Goal: Communication & Community: Answer question/provide support

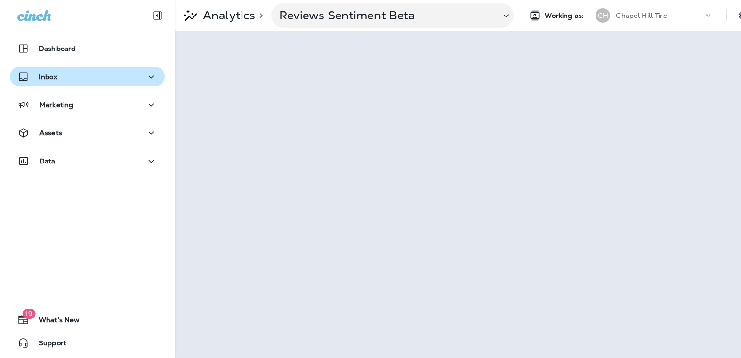
click at [48, 78] on p "Inbox" at bounding box center [48, 77] width 18 height 8
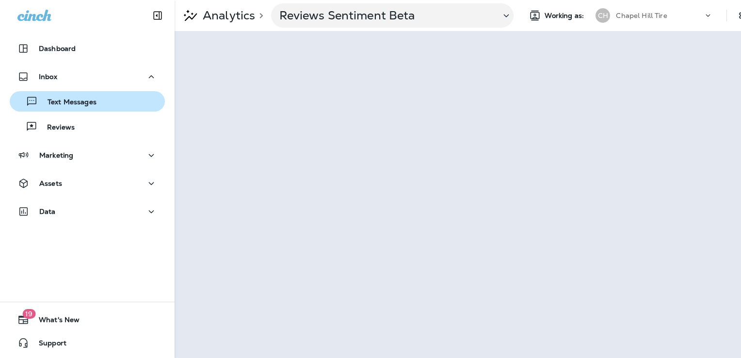
click at [74, 101] on p "Text Messages" at bounding box center [67, 102] width 59 height 9
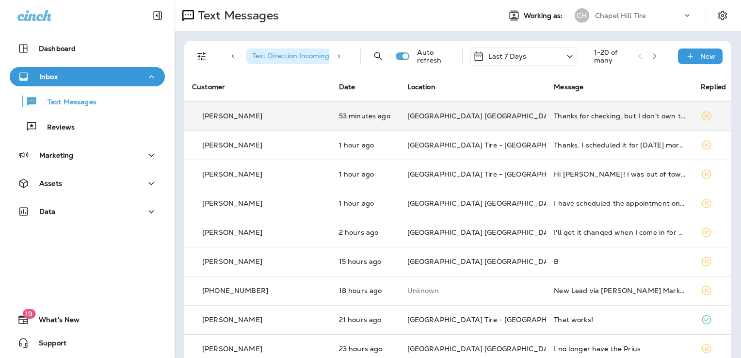
click at [506, 117] on p "[GEOGRAPHIC_DATA] [GEOGRAPHIC_DATA]" at bounding box center [473, 116] width 131 height 8
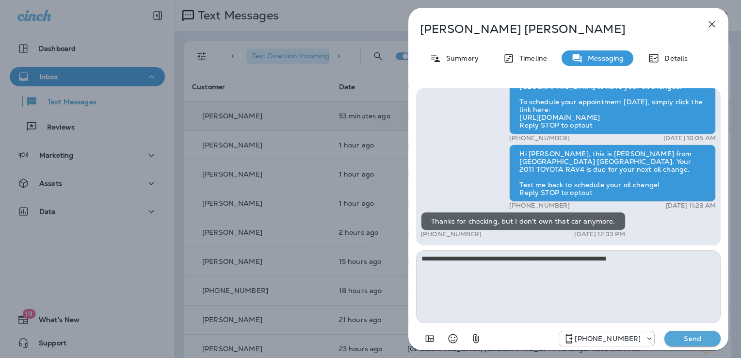
type textarea "**********"
click at [691, 336] on p "Send" at bounding box center [692, 338] width 41 height 9
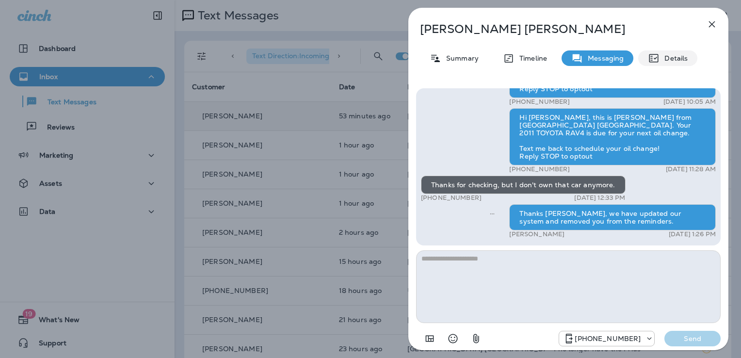
click at [656, 60] on icon at bounding box center [654, 58] width 12 height 12
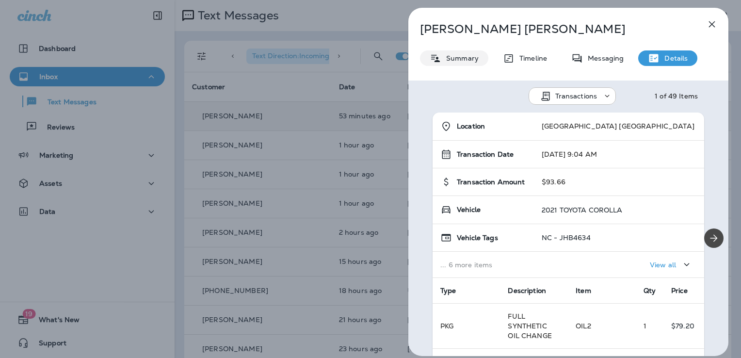
click at [448, 65] on div "Summary" at bounding box center [454, 58] width 68 height 16
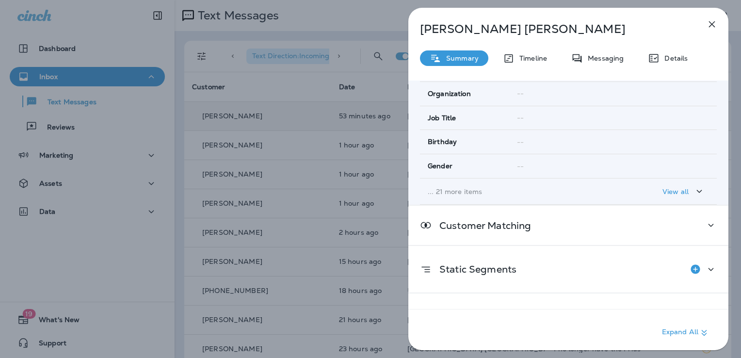
scroll to position [191, 0]
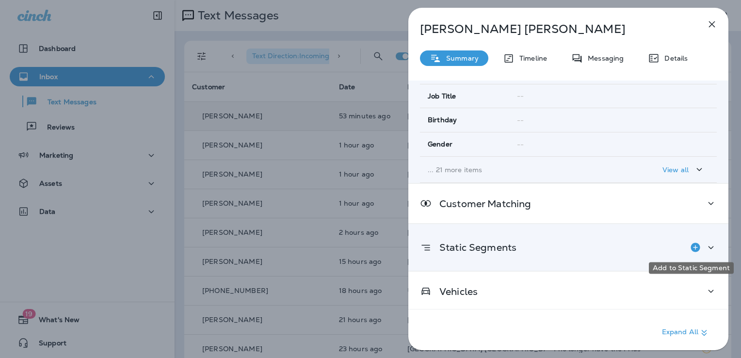
click at [691, 246] on icon "Add to Static Segment" at bounding box center [695, 247] width 9 height 9
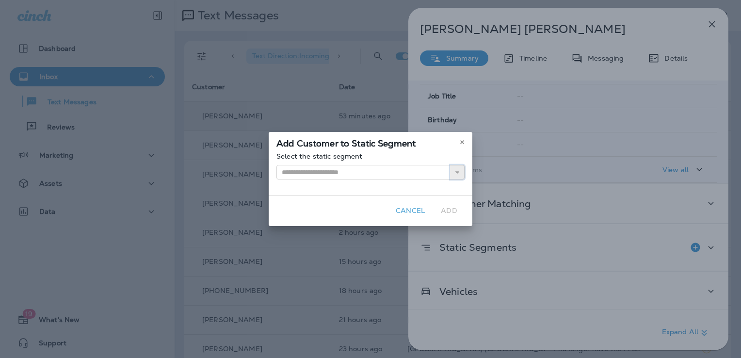
click at [454, 172] on button "button" at bounding box center [457, 172] width 15 height 15
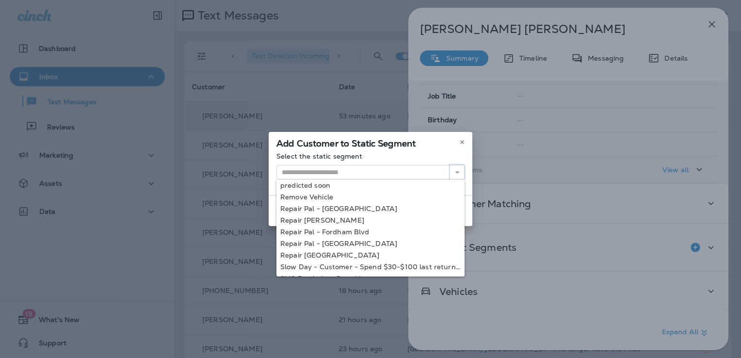
scroll to position [711, 0]
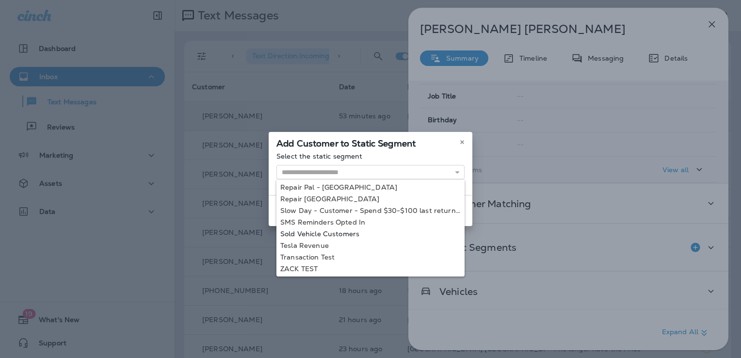
type input "**********"
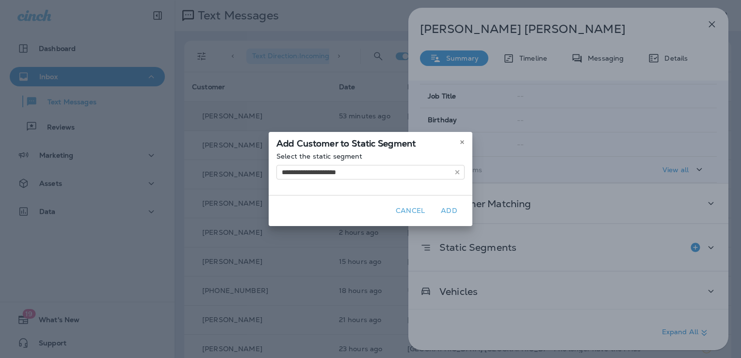
click at [372, 234] on div "**********" at bounding box center [370, 179] width 741 height 358
click at [447, 212] on button "Add" at bounding box center [449, 210] width 31 height 15
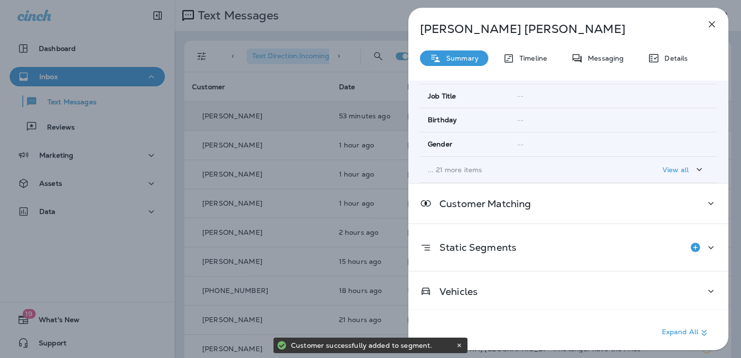
click at [714, 24] on icon "button" at bounding box center [712, 24] width 12 height 12
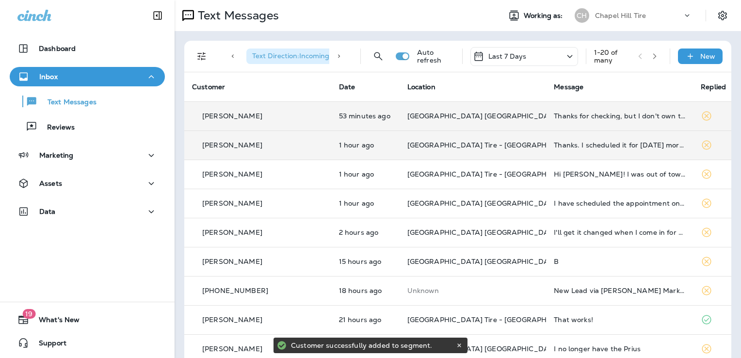
click at [656, 142] on div "Thanks. I scheduled it for [DATE] morning" at bounding box center [619, 145] width 131 height 8
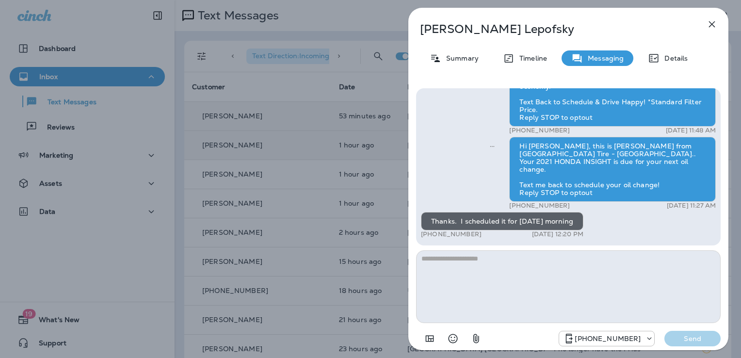
click at [471, 265] on textarea at bounding box center [568, 286] width 305 height 73
type textarea "**********"
click at [686, 339] on p "Send" at bounding box center [692, 338] width 41 height 9
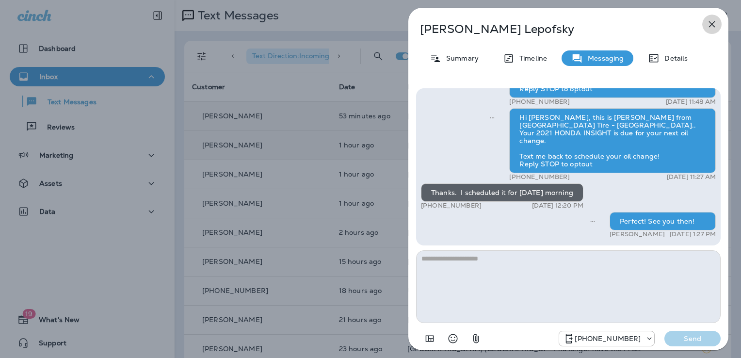
click at [711, 23] on icon "button" at bounding box center [712, 24] width 6 height 6
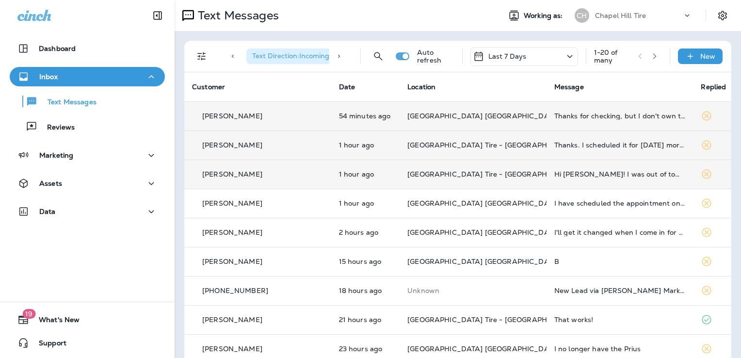
click at [603, 177] on div "Hi [PERSON_NAME]! I was out of town for a couple of weeks so my miles are down.…" at bounding box center [619, 174] width 131 height 8
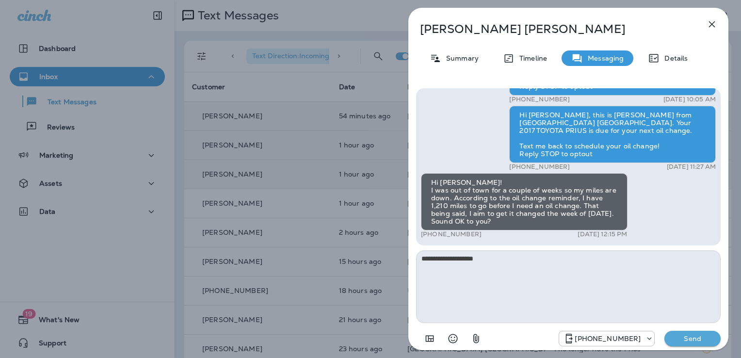
type textarea "**********"
click at [690, 339] on p "Send" at bounding box center [692, 338] width 41 height 9
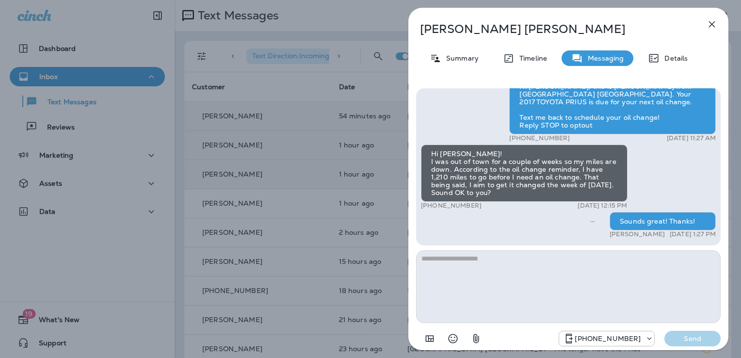
click at [710, 23] on icon "button" at bounding box center [712, 24] width 12 height 12
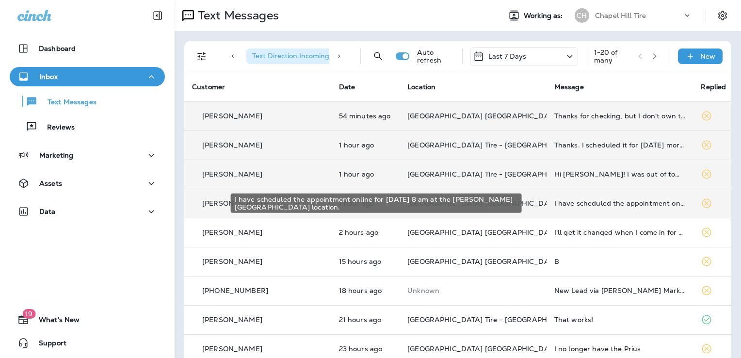
click at [609, 202] on div "I have scheduled the appointment online for [DATE] 8 am at the [PERSON_NAME][GE…" at bounding box center [619, 203] width 131 height 8
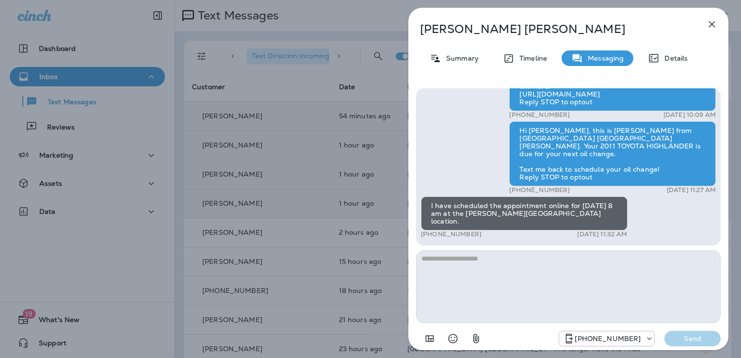
click at [438, 259] on textarea at bounding box center [568, 286] width 305 height 73
type textarea "**********"
click at [683, 339] on p "Send" at bounding box center [692, 338] width 41 height 9
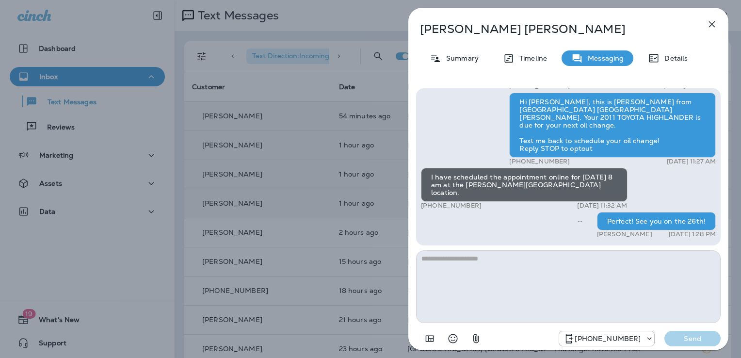
click at [712, 22] on icon "button" at bounding box center [712, 24] width 12 height 12
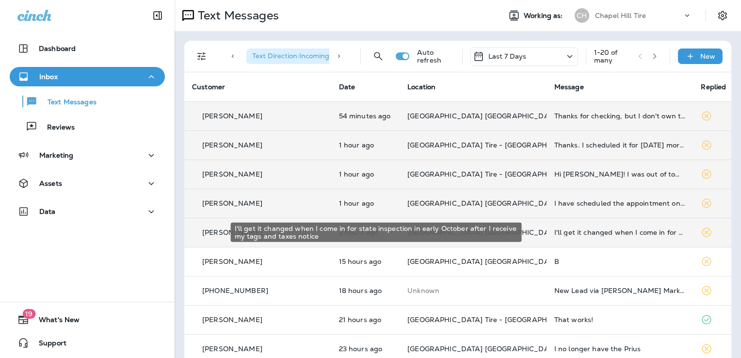
click at [572, 232] on div "I'll get it changed when I come in for state inspection in early October after …" at bounding box center [619, 232] width 131 height 8
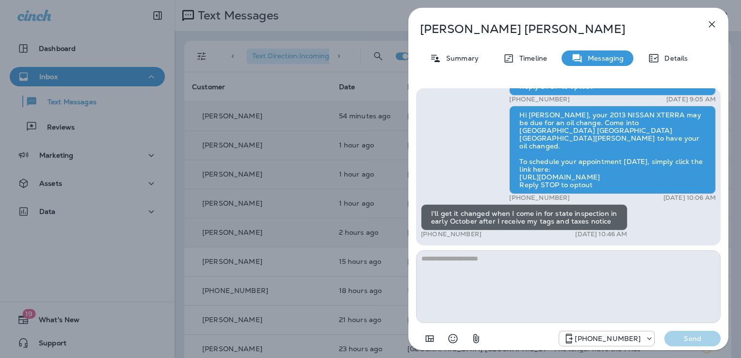
click at [439, 263] on textarea at bounding box center [568, 286] width 305 height 73
type textarea "**********"
click at [703, 341] on p "Send" at bounding box center [692, 338] width 41 height 9
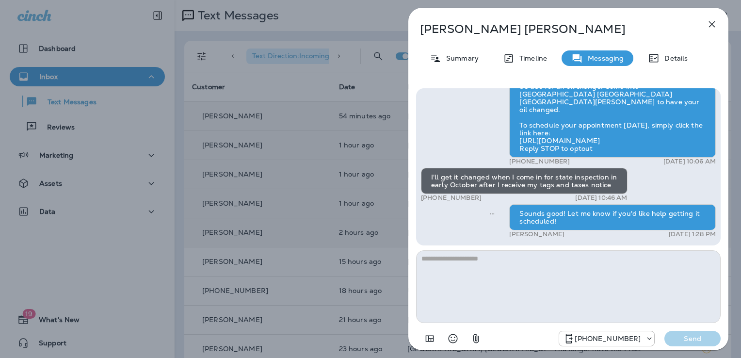
click at [714, 22] on icon "button" at bounding box center [712, 24] width 6 height 6
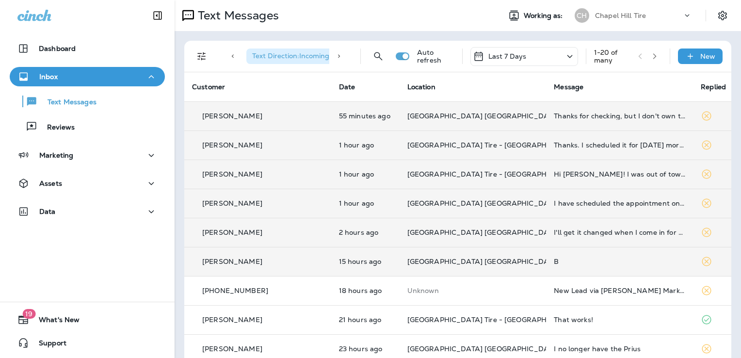
click at [620, 262] on div "B" at bounding box center [619, 262] width 131 height 8
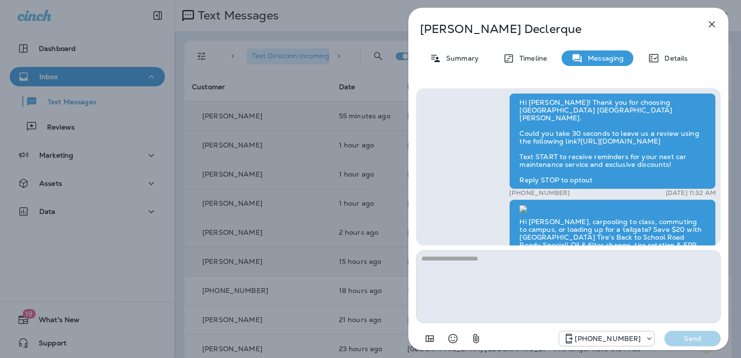
scroll to position [-456, 0]
click at [711, 24] on icon "button" at bounding box center [712, 24] width 12 height 12
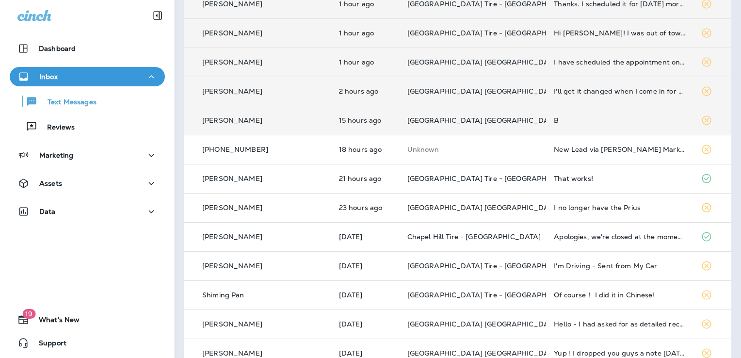
scroll to position [146, 0]
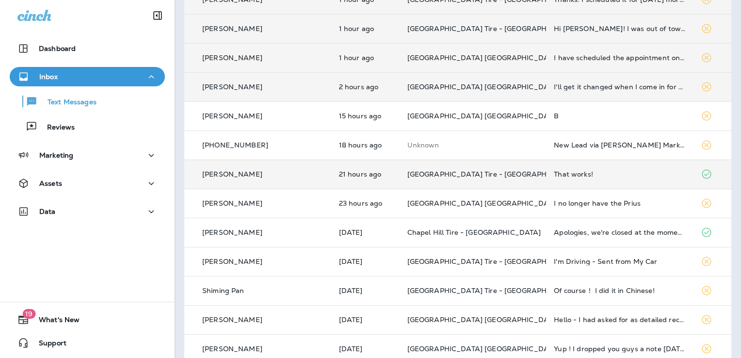
click at [565, 174] on div "That works!" at bounding box center [619, 174] width 131 height 8
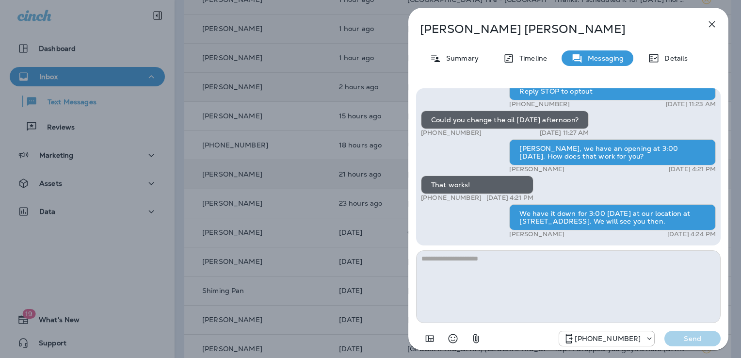
click at [713, 24] on icon "button" at bounding box center [712, 24] width 6 height 6
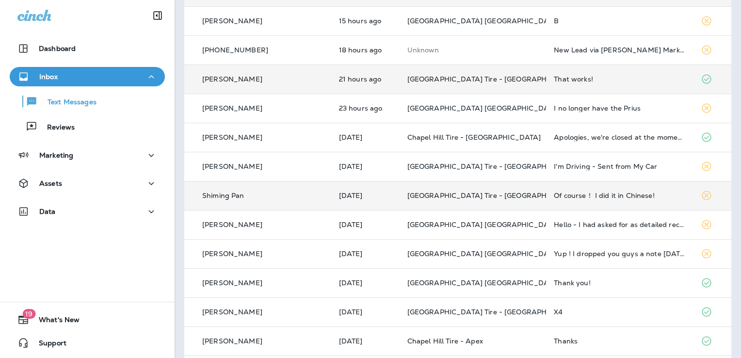
scroll to position [243, 0]
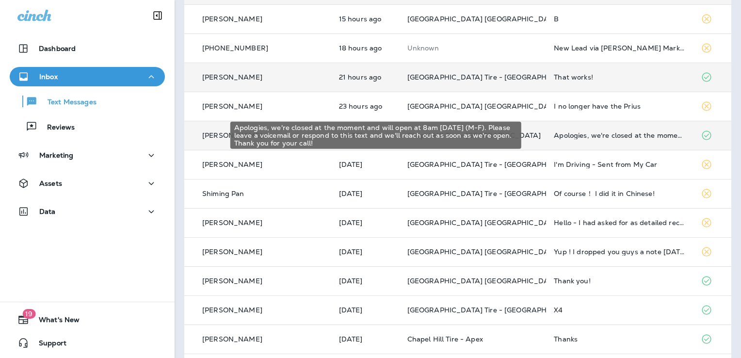
click at [610, 136] on div "Apologies, we're closed at the moment and will open at 8am [DATE] (M-F). Please…" at bounding box center [619, 135] width 131 height 8
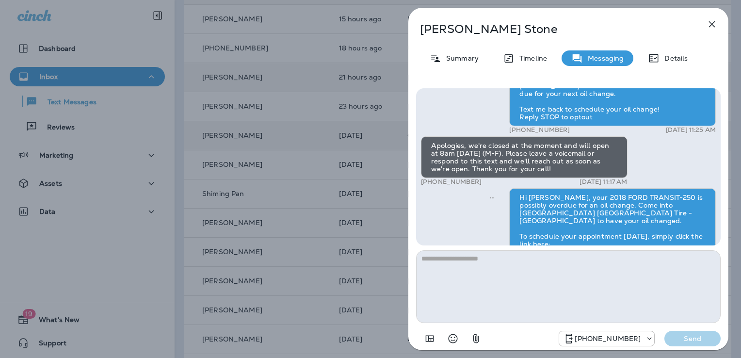
scroll to position [-97, 0]
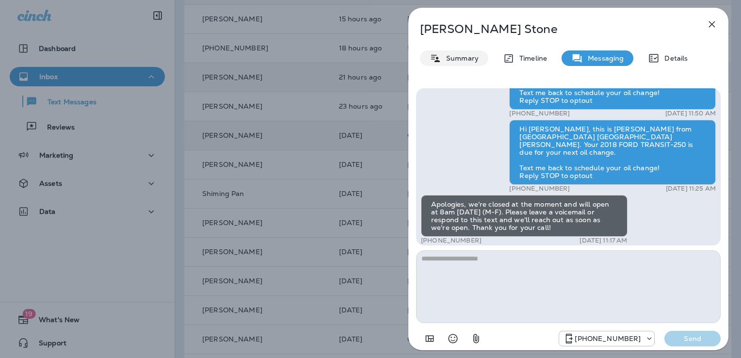
click at [458, 57] on p "Summary" at bounding box center [459, 58] width 37 height 8
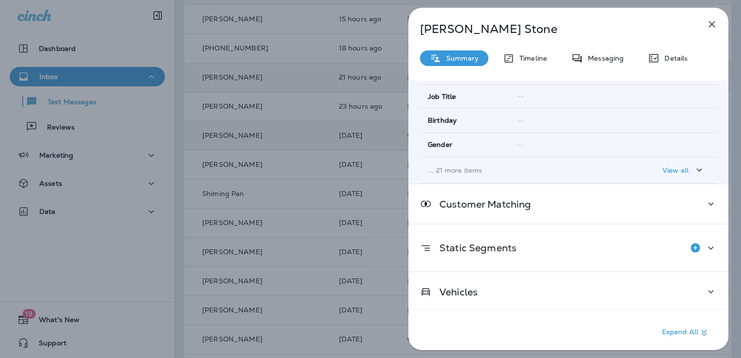
scroll to position [191, 0]
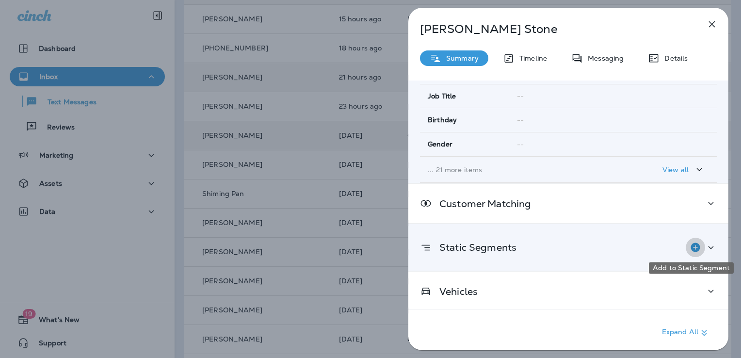
click at [691, 247] on icon "Add to Static Segment" at bounding box center [695, 247] width 9 height 9
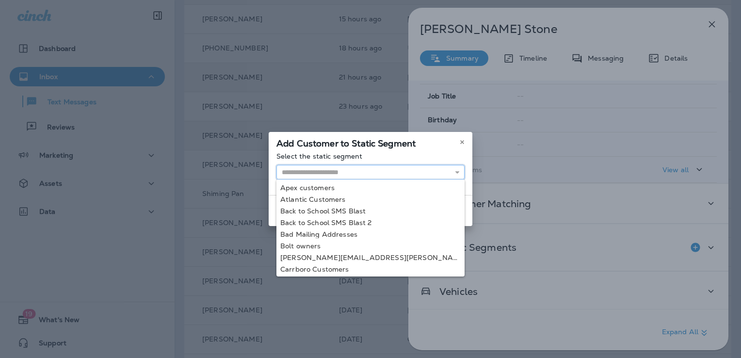
click at [309, 174] on input "text" at bounding box center [371, 172] width 188 height 15
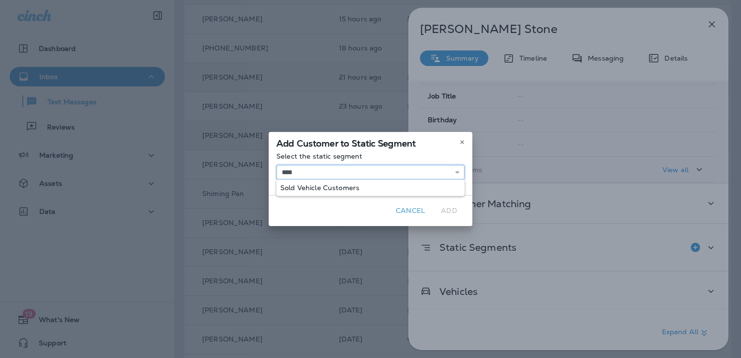
type input "**********"
click at [370, 189] on div "**********" at bounding box center [371, 173] width 204 height 43
click at [449, 209] on button "Add" at bounding box center [449, 210] width 31 height 15
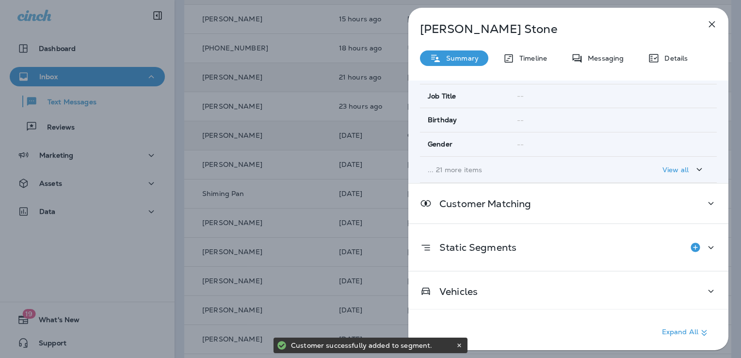
click at [714, 20] on icon "button" at bounding box center [712, 24] width 12 height 12
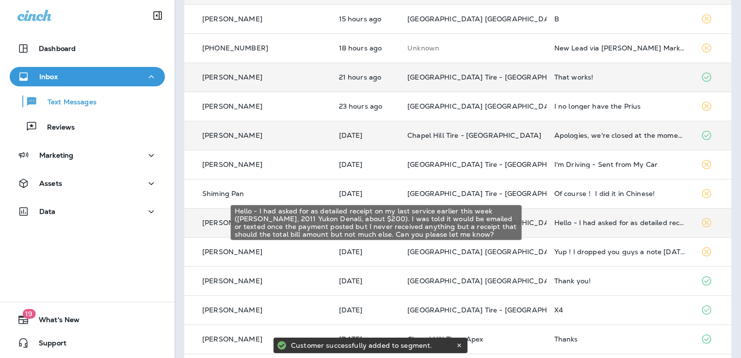
click at [600, 222] on div "Hello - I had asked for as detailed receipt on my last service earlier this wee…" at bounding box center [619, 223] width 131 height 8
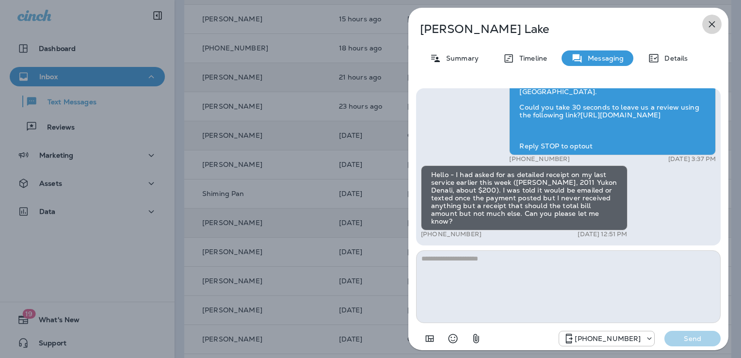
click at [712, 24] on icon "button" at bounding box center [712, 24] width 6 height 6
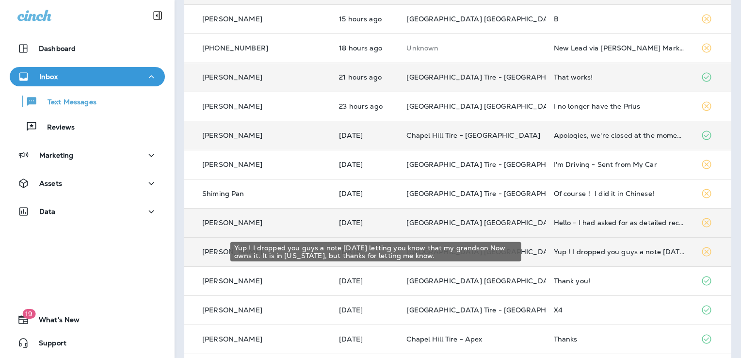
click at [596, 255] on div "Yup ! I dropped you guys a note [DATE] letting you know that my grandson Now ow…" at bounding box center [619, 252] width 131 height 8
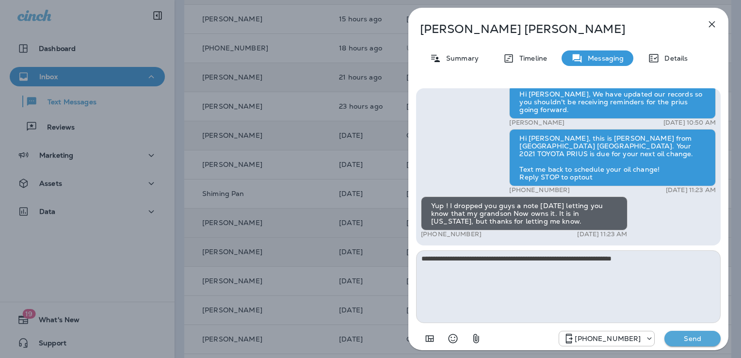
type textarea "**********"
click at [695, 338] on p "Send" at bounding box center [692, 338] width 41 height 9
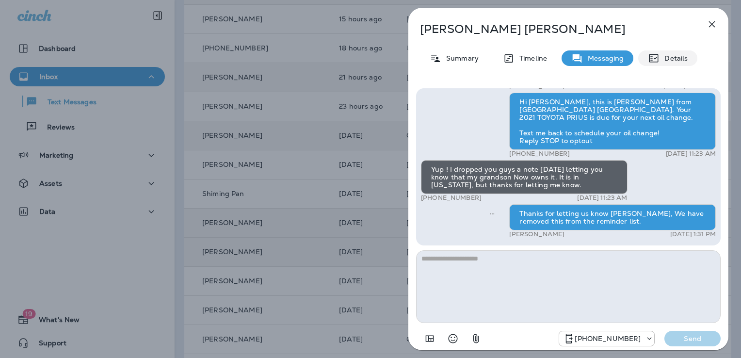
click at [681, 57] on p "Details" at bounding box center [674, 58] width 28 height 8
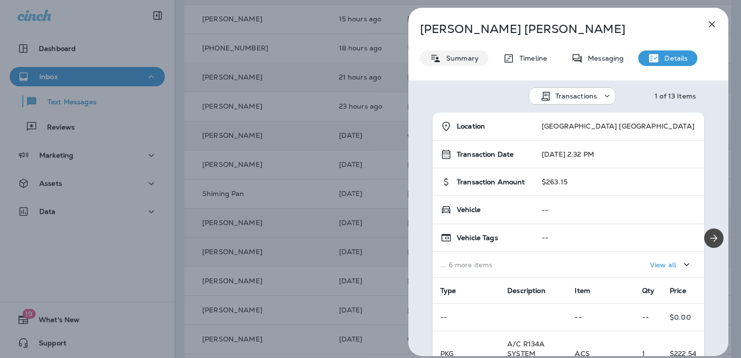
click at [467, 56] on p "Summary" at bounding box center [459, 58] width 37 height 8
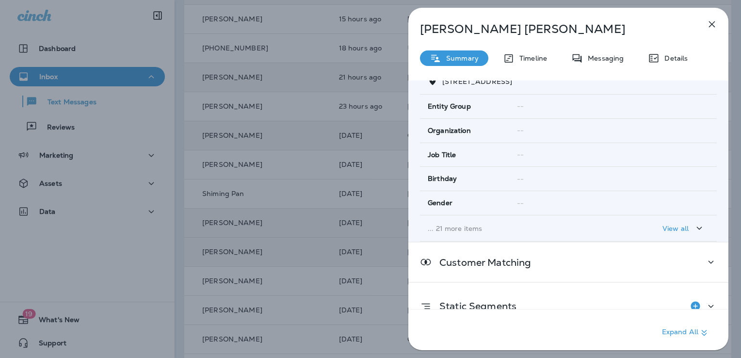
scroll to position [191, 0]
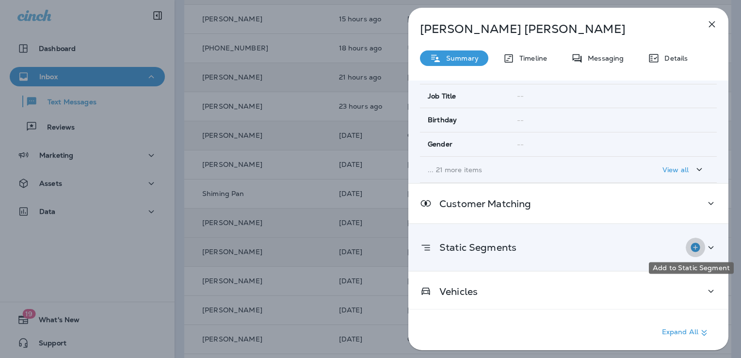
click at [691, 246] on icon "Add to Static Segment" at bounding box center [695, 247] width 9 height 9
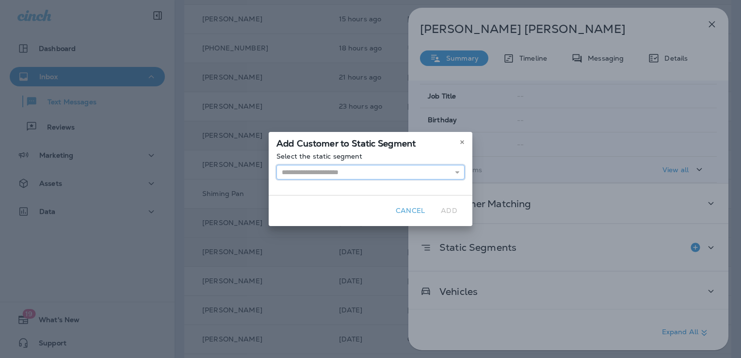
click at [400, 169] on input "text" at bounding box center [371, 172] width 188 height 15
type input "*"
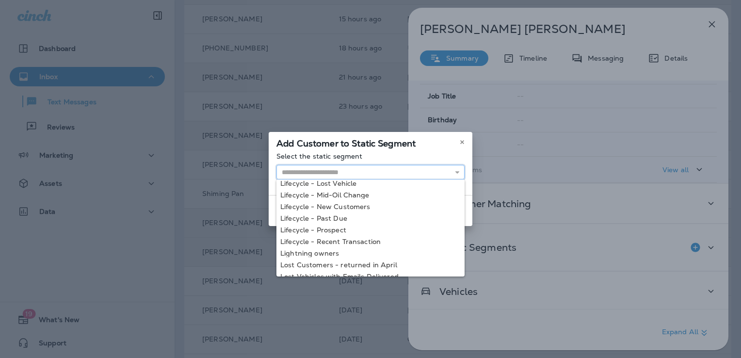
scroll to position [503, 0]
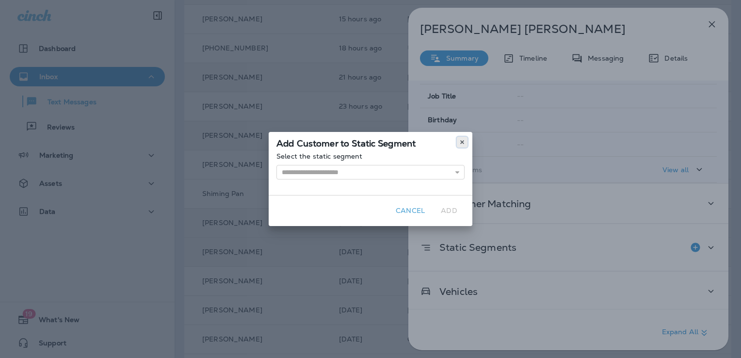
click at [461, 144] on icon at bounding box center [462, 142] width 6 height 6
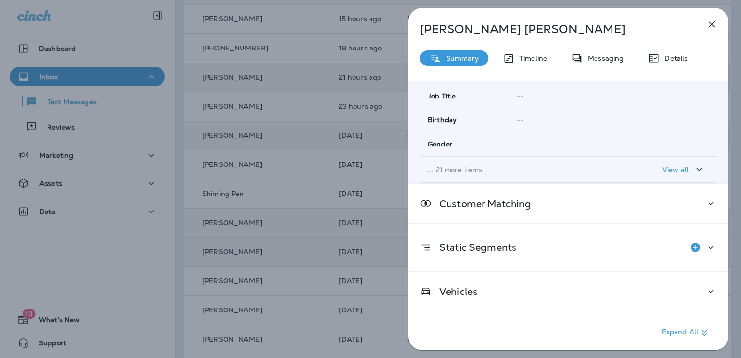
drag, startPoint x: 715, startPoint y: 25, endPoint x: 710, endPoint y: 30, distance: 7.5
click at [714, 25] on icon "button" at bounding box center [712, 24] width 12 height 12
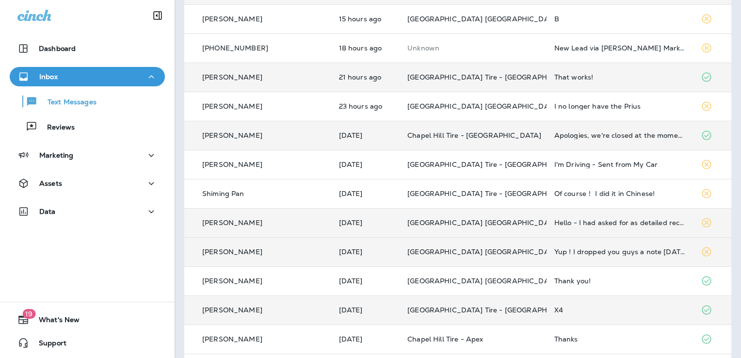
click at [597, 313] on div "X4" at bounding box center [619, 310] width 131 height 8
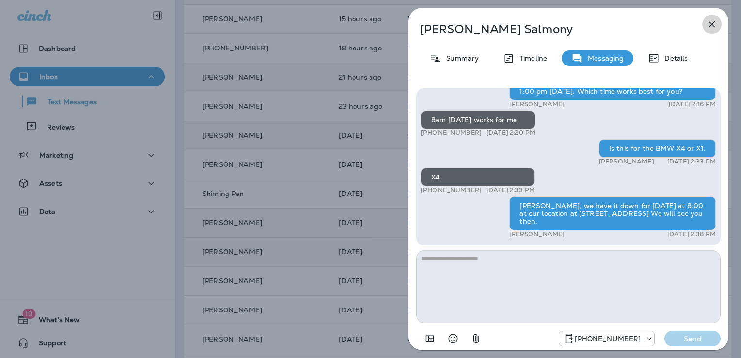
click at [714, 26] on icon "button" at bounding box center [712, 24] width 6 height 6
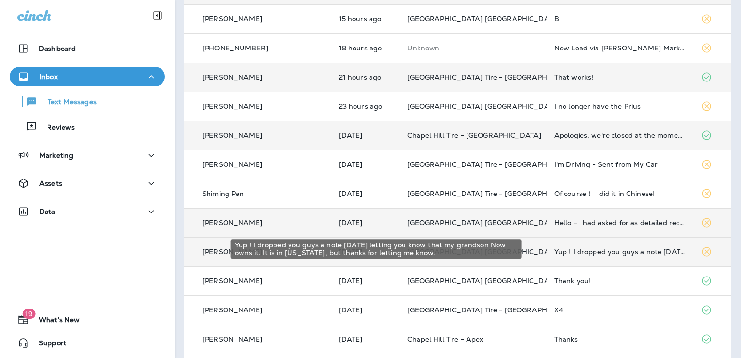
scroll to position [291, 0]
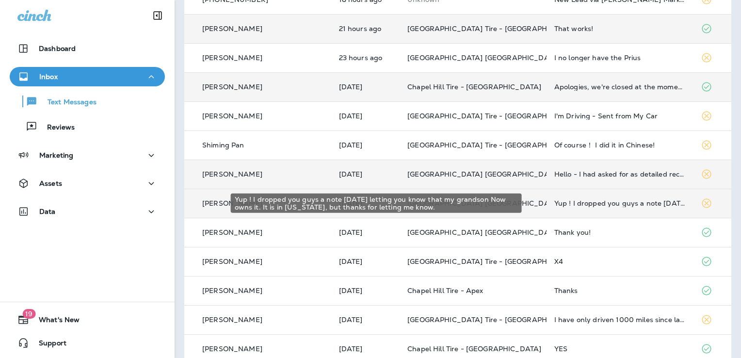
click at [615, 204] on div "Yup ! I dropped you guys a note [DATE] letting you know that my grandson Now ow…" at bounding box center [619, 203] width 131 height 8
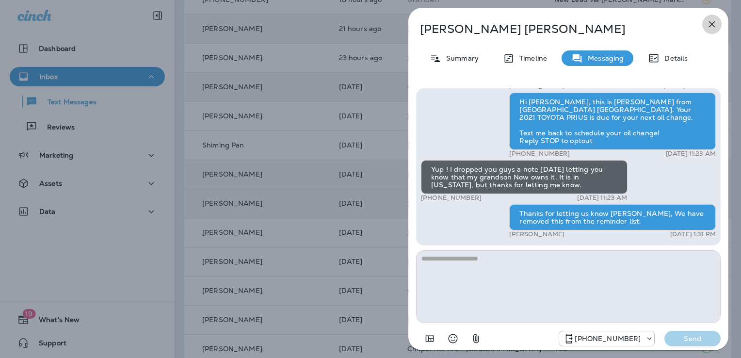
click at [709, 24] on icon "button" at bounding box center [712, 24] width 12 height 12
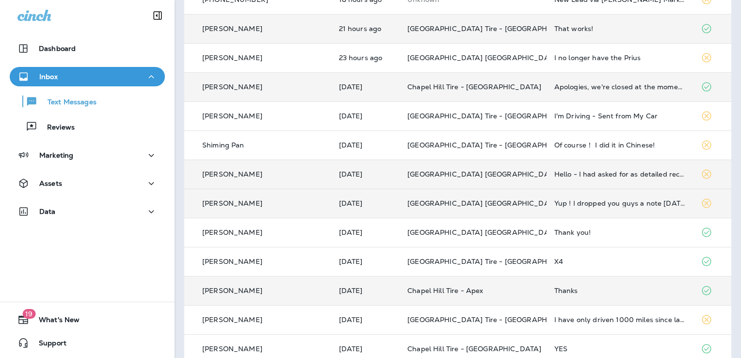
scroll to position [335, 0]
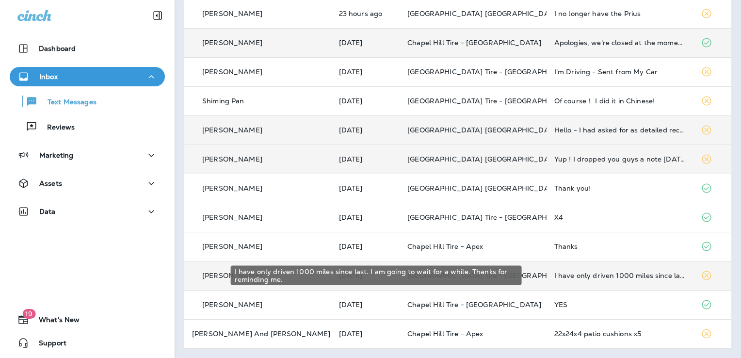
click at [554, 277] on div "I have only driven 1000 miles since last. I am going to wait for a while. Thank…" at bounding box center [619, 276] width 131 height 8
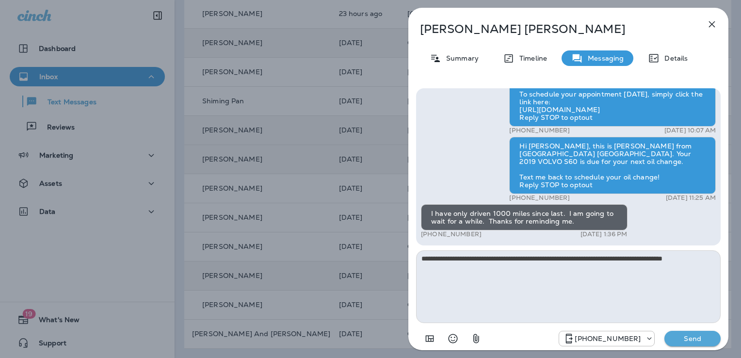
click at [530, 260] on textarea "**********" at bounding box center [568, 286] width 305 height 73
click at [550, 261] on textarea "**********" at bounding box center [568, 286] width 305 height 73
type textarea "**********"
click at [703, 341] on p "Send" at bounding box center [692, 338] width 41 height 9
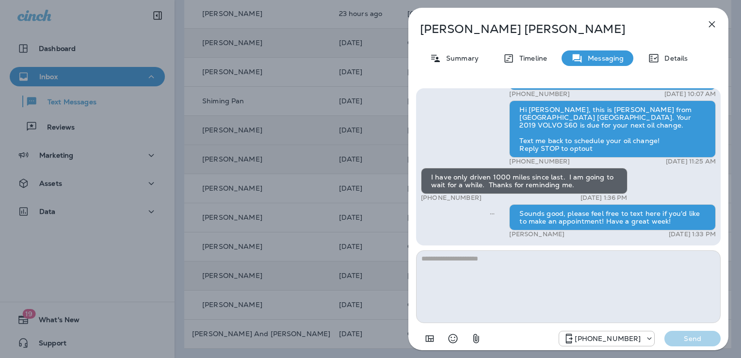
click at [712, 23] on icon "button" at bounding box center [712, 24] width 12 height 12
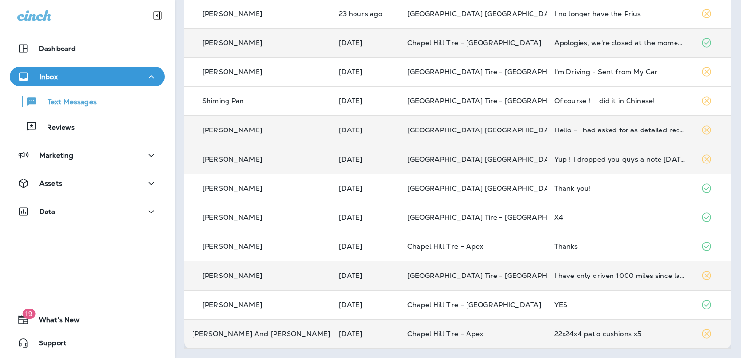
click at [572, 333] on div "22x24x4 patio cushions x5" at bounding box center [619, 334] width 131 height 8
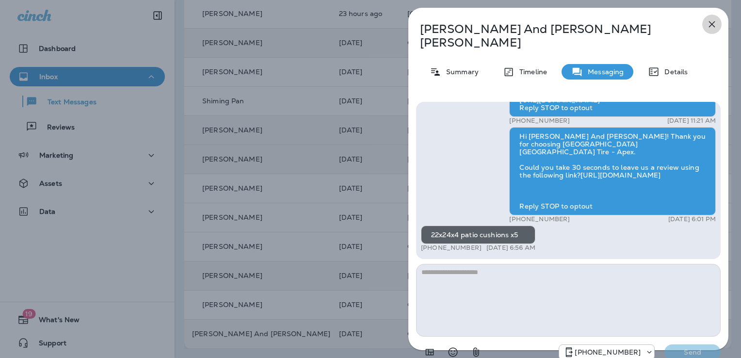
click at [715, 21] on icon "button" at bounding box center [712, 24] width 6 height 6
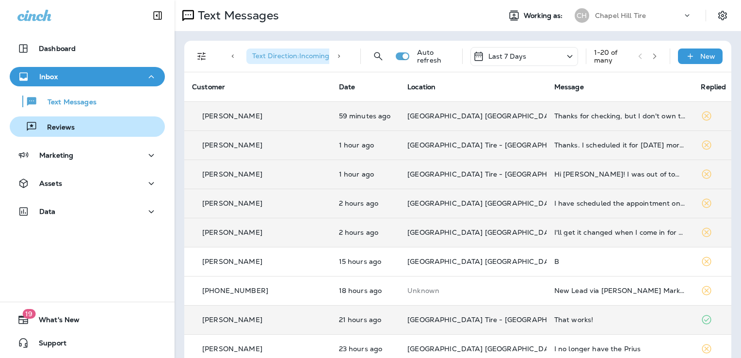
click at [58, 125] on p "Reviews" at bounding box center [55, 127] width 37 height 9
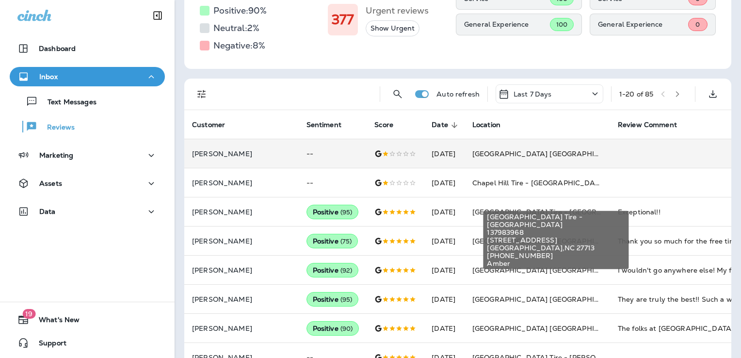
scroll to position [146, 0]
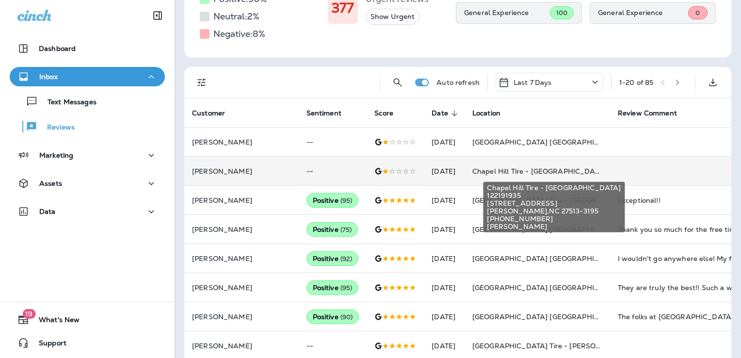
click at [524, 173] on span "Chapel Hill Tire - [GEOGRAPHIC_DATA]" at bounding box center [540, 171] width 134 height 9
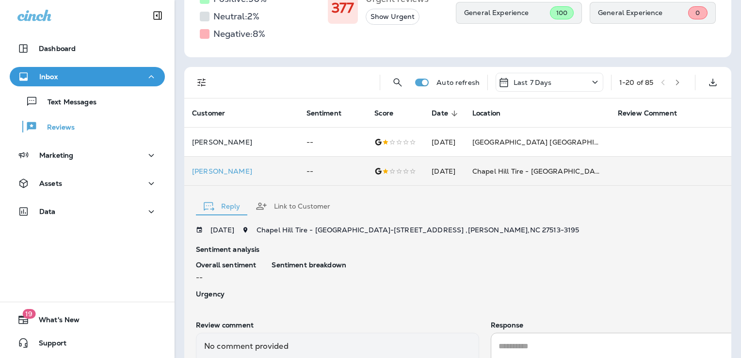
scroll to position [255, 0]
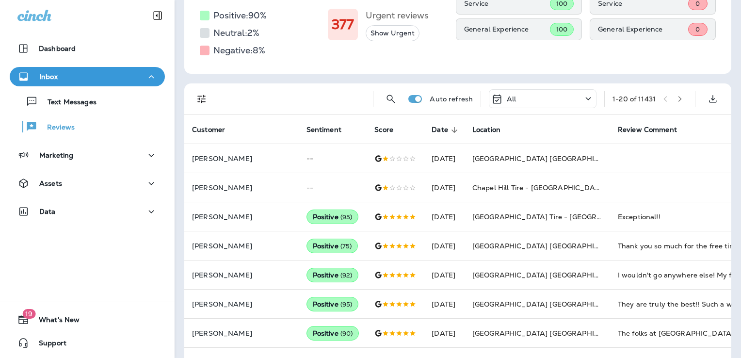
scroll to position [146, 0]
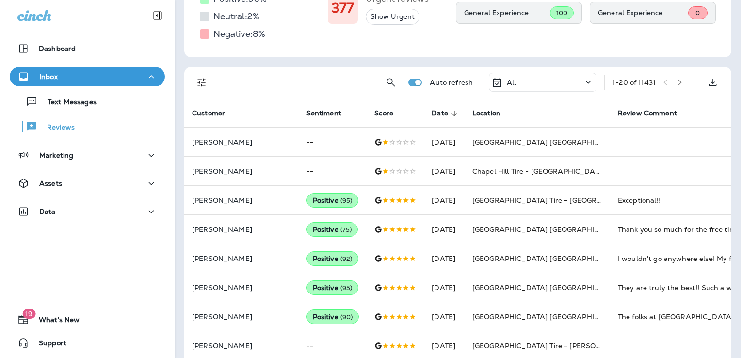
click at [677, 82] on icon "button" at bounding box center [680, 82] width 7 height 7
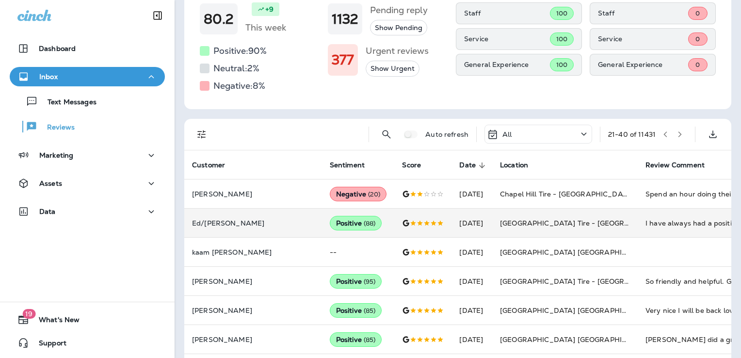
scroll to position [0, 0]
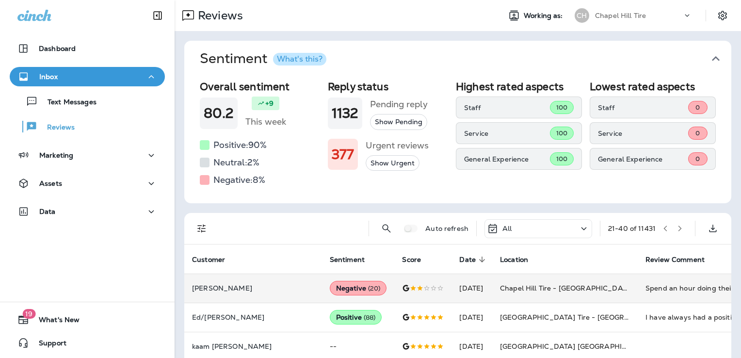
click at [646, 285] on div "Spend an hour doing their "inspection" on a car instead of the oil change I pai…" at bounding box center [711, 288] width 130 height 10
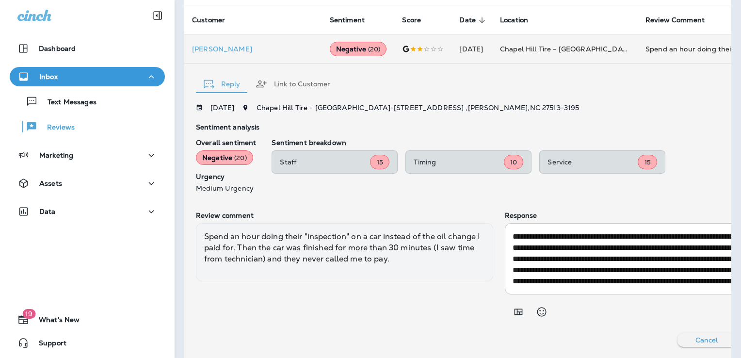
click at [349, 190] on div "Sentiment breakdown Staff 15 Timing 10 Service 15" at bounding box center [537, 165] width 530 height 53
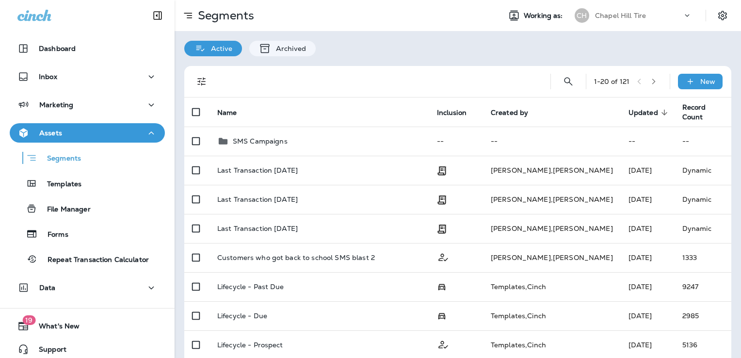
scroll to position [6, 0]
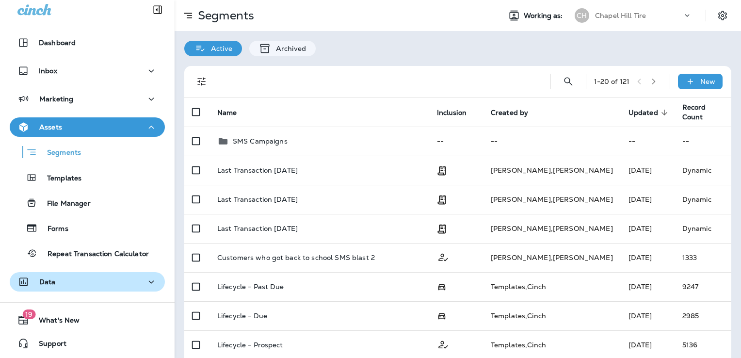
click at [72, 284] on div "Data" at bounding box center [87, 282] width 140 height 12
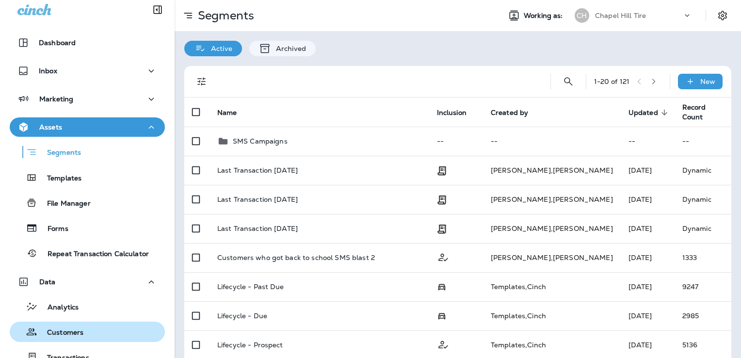
click at [66, 334] on p "Customers" at bounding box center [60, 332] width 46 height 9
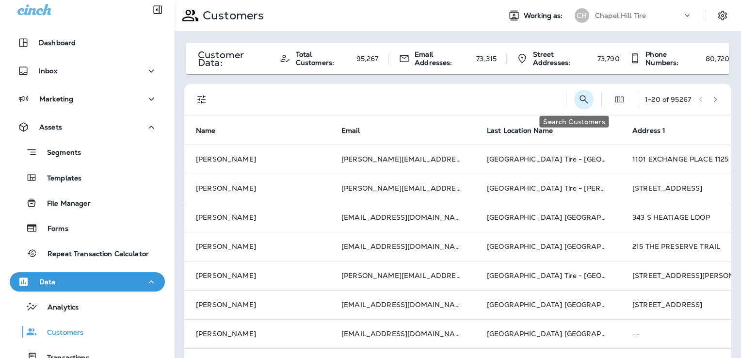
click at [578, 94] on icon "Search Customers" at bounding box center [584, 100] width 12 height 12
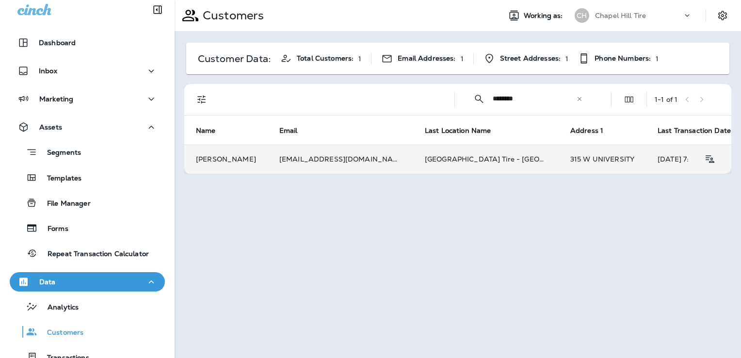
type input "********"
click at [413, 159] on td "[GEOGRAPHIC_DATA] Tire - [GEOGRAPHIC_DATA]." at bounding box center [486, 159] width 146 height 29
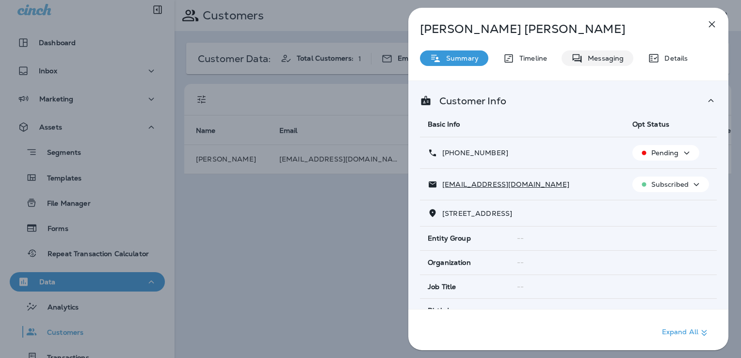
click at [617, 59] on p "Messaging" at bounding box center [603, 58] width 41 height 8
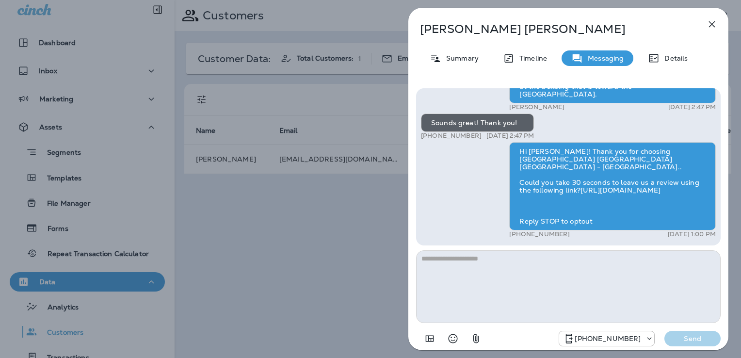
click at [286, 271] on div "Caroline Sharrits Summary Timeline Messaging Details Hi Caroline! Thank you for…" at bounding box center [370, 179] width 741 height 358
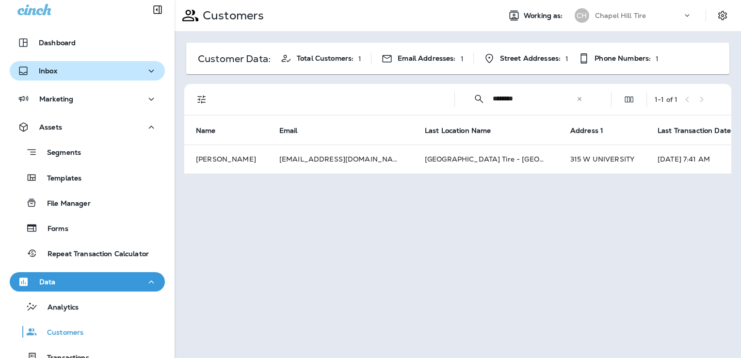
click at [66, 73] on div "Inbox" at bounding box center [87, 71] width 140 height 12
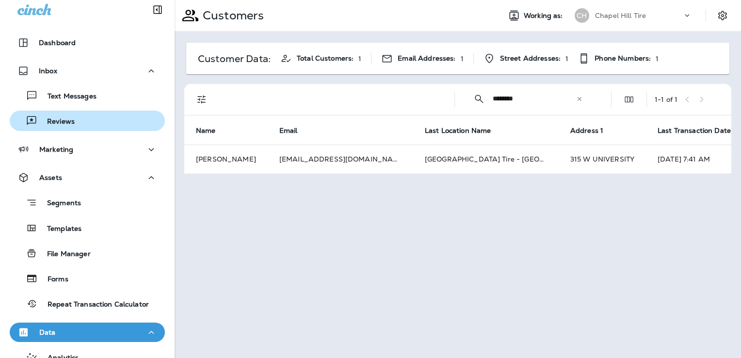
click at [65, 119] on p "Reviews" at bounding box center [55, 121] width 37 height 9
